Goal: Task Accomplishment & Management: Use online tool/utility

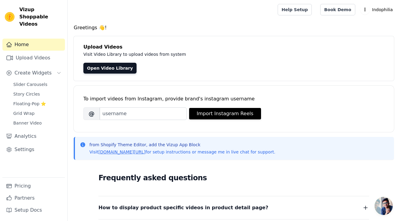
click at [378, 201] on span "Open chat" at bounding box center [383, 206] width 18 height 18
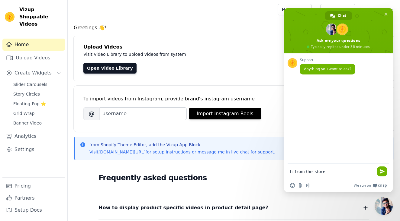
type textarea "hi from this store."
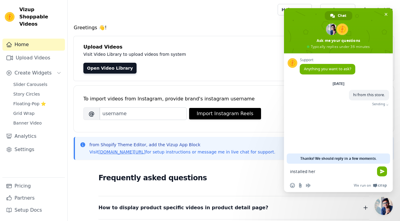
type textarea "installed here"
click at [27, 144] on link "Settings" at bounding box center [33, 150] width 63 height 12
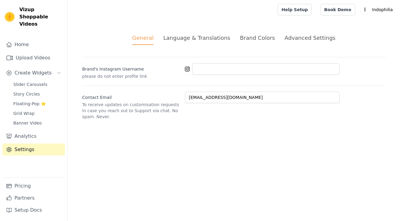
click at [29, 188] on link "Pricing" at bounding box center [33, 186] width 63 height 12
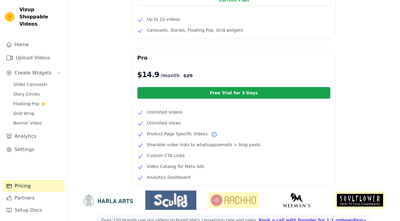
scroll to position [77, 0]
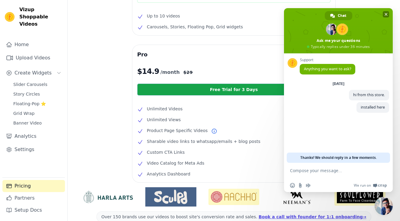
click at [382, 14] on span at bounding box center [338, 30] width 109 height 45
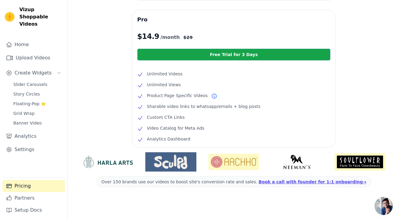
scroll to position [112, 0]
click at [229, 53] on link "Free Trial for 3 Days" at bounding box center [233, 55] width 193 height 12
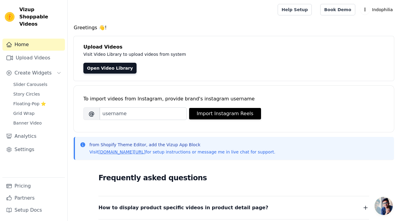
click at [375, 202] on span "Open chat" at bounding box center [383, 206] width 18 height 18
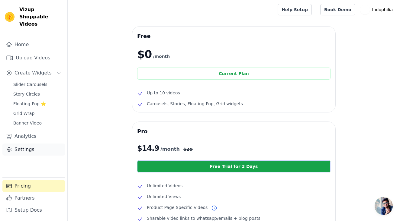
scroll to position [-1, 0]
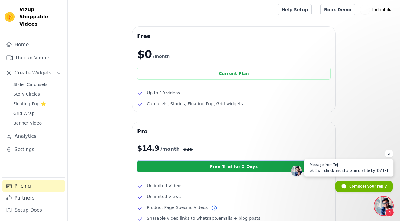
click at [369, 164] on span "Message from Tej" at bounding box center [349, 164] width 78 height 3
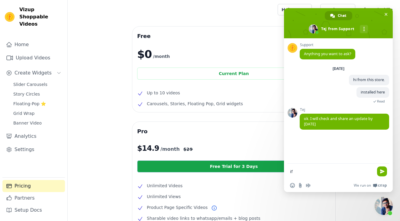
scroll to position [0, 0]
type textarea "if things can be done via excel, that'll also be great."
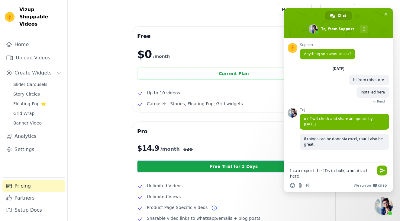
type textarea "I can export the IDs in bulk, and attach here."
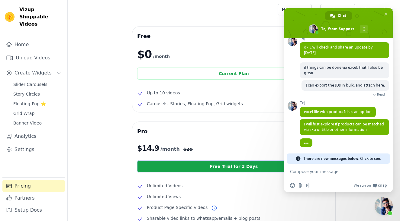
scroll to position [56, 0]
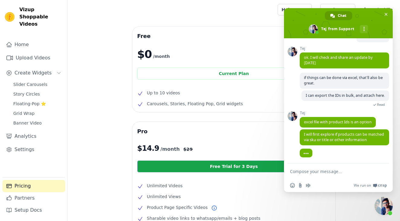
click at [329, 171] on textarea "Compose your message..." at bounding box center [331, 171] width 83 height 5
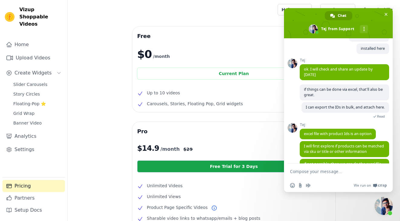
scroll to position [62, 0]
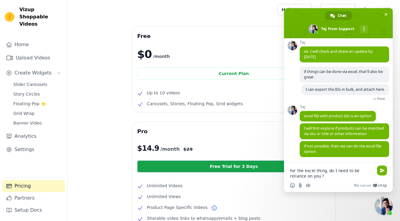
type textarea "for the excel thing, do I need to be reliance on you ?"
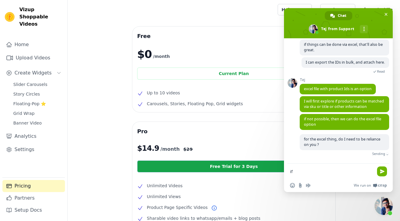
scroll to position [82, 0]
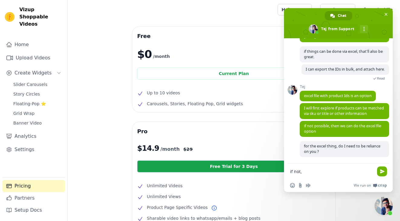
type textarea "if not,"
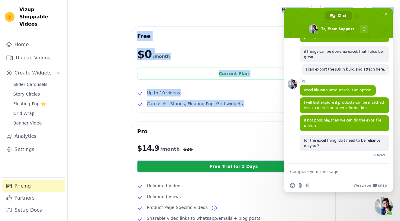
drag, startPoint x: 107, startPoint y: 120, endPoint x: 188, endPoint y: 8, distance: 138.1
click at [188, 8] on div "Open sidebar Help Setup Book Demo Open user menu I Indophilia Settings Help Doc…" at bounding box center [200, 166] width 400 height 333
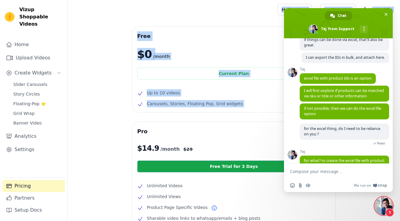
scroll to position [120, 0]
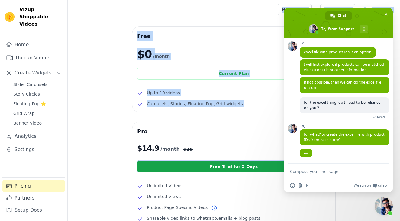
click at [319, 172] on textarea "Compose your message..." at bounding box center [331, 171] width 83 height 5
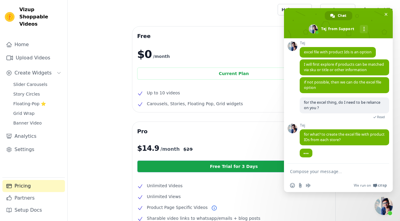
click at [319, 172] on textarea "Compose your message..." at bounding box center [331, 171] width 83 height 5
type textarea "no. for the matching."
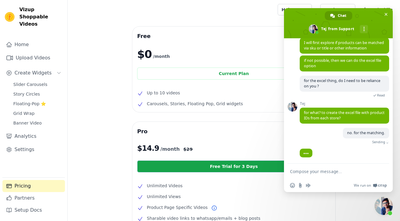
click at [33, 43] on div "Home Upload Videos Create Widgets Slider Carousels Story Circles Floating-Pop ⭐…" at bounding box center [33, 108] width 63 height 139
click at [37, 52] on link "Upload Videos" at bounding box center [33, 58] width 63 height 12
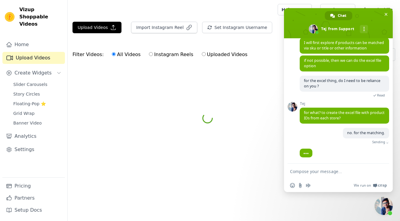
scroll to position [135, 0]
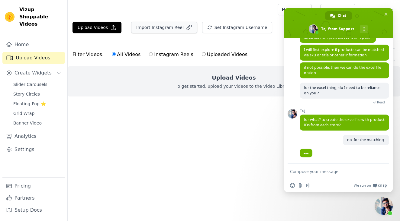
click at [150, 29] on button "Import Instagram Reel" at bounding box center [164, 27] width 66 height 11
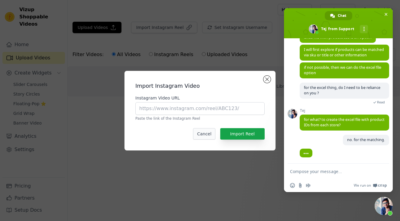
click at [207, 136] on button "Cancel" at bounding box center [204, 133] width 22 height 11
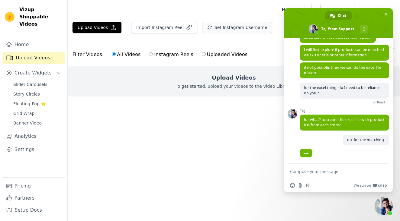
click at [230, 31] on button "Set Instagram Username" at bounding box center [237, 27] width 70 height 11
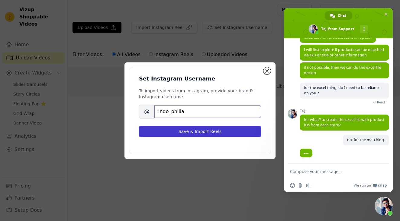
type input "indo_philia"
click at [201, 133] on button "Save & Import Reels" at bounding box center [200, 131] width 122 height 11
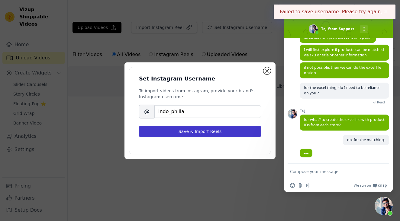
click at [196, 130] on button "Save & Import Reels" at bounding box center [200, 131] width 122 height 11
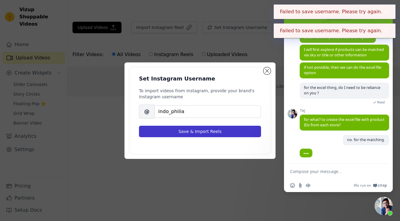
click at [196, 130] on button "Save & Import Reels" at bounding box center [200, 131] width 122 height 11
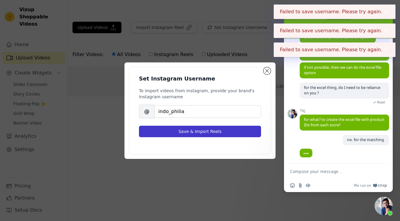
click at [196, 130] on button "Save & Import Reels" at bounding box center [200, 131] width 122 height 11
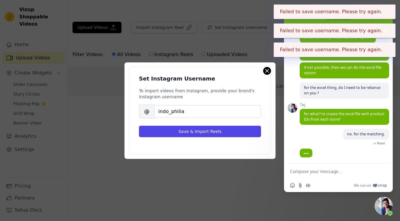
click at [268, 73] on button "Close modal" at bounding box center [266, 70] width 7 height 7
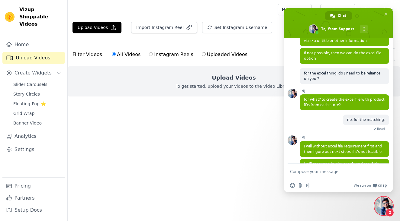
scroll to position [167, 0]
